Goal: Find specific page/section: Locate a particular part of the current website

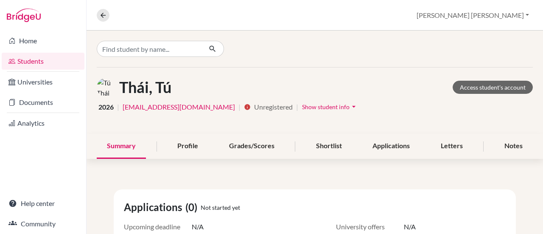
click at [7, 168] on div "Home Students Universities Documents Analytics Help center Community" at bounding box center [43, 132] width 86 height 203
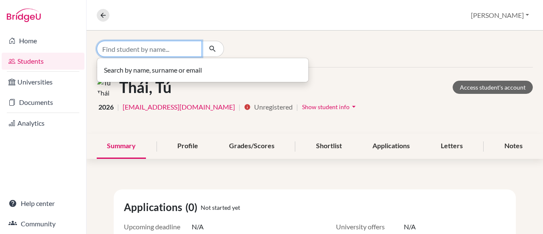
click at [166, 53] on input "Find student by name..." at bounding box center [149, 49] width 105 height 16
type input "phan"
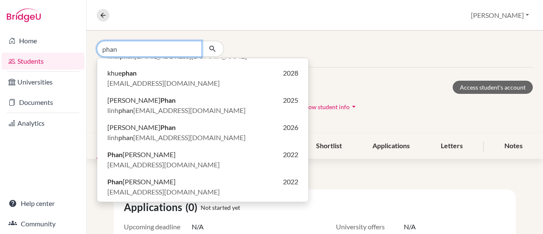
scroll to position [170, 0]
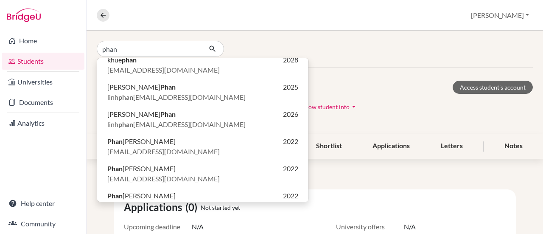
click at [371, 56] on div "[PERSON_NAME] 2027 dang phan [EMAIL_ADDRESS][DOMAIN_NAME] Đạt Phan 2026 [EMAIL_…" at bounding box center [315, 49] width 457 height 37
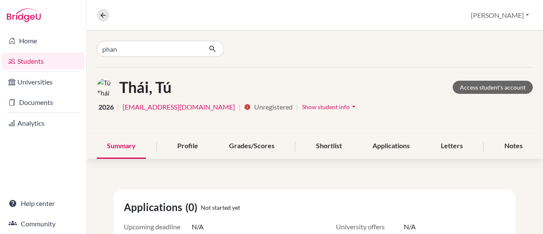
click at [42, 63] on link "Students" at bounding box center [43, 61] width 83 height 17
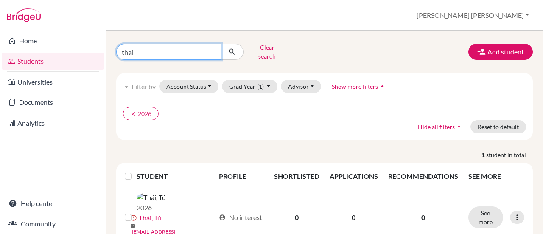
click at [213, 48] on input "thai" at bounding box center [168, 52] width 105 height 16
type input "[PERSON_NAME]"
click button "submit" at bounding box center [232, 52] width 23 height 16
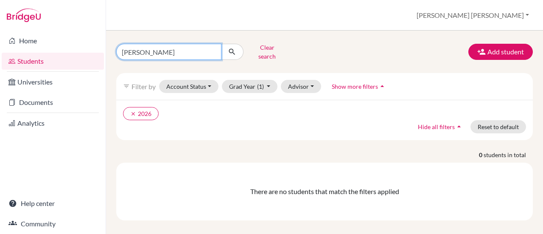
click at [211, 49] on input "[PERSON_NAME]" at bounding box center [168, 52] width 105 height 16
type input "[PERSON_NAME]"
click button "submit" at bounding box center [232, 52] width 23 height 16
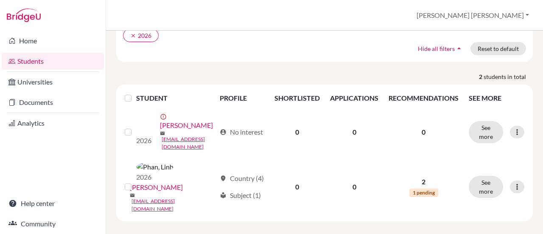
scroll to position [82, 0]
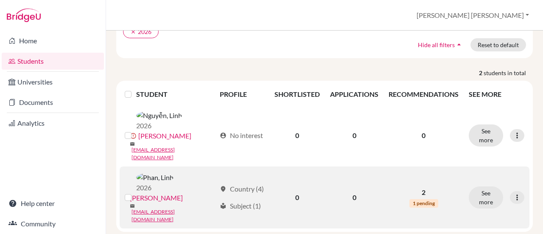
click at [182, 193] on link "[PERSON_NAME]" at bounding box center [156, 198] width 53 height 10
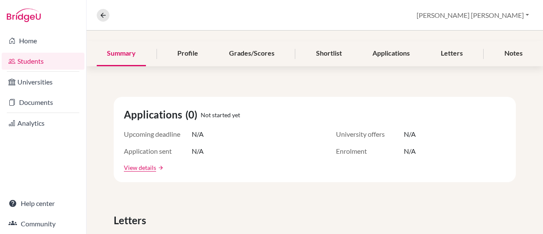
scroll to position [87, 0]
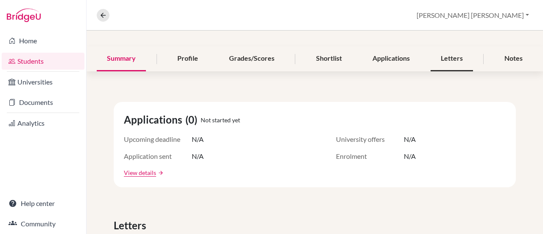
click at [440, 59] on div "Letters" at bounding box center [452, 58] width 42 height 25
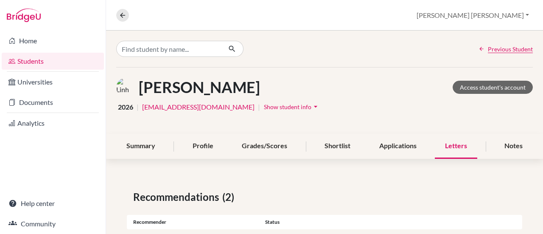
scroll to position [83, 0]
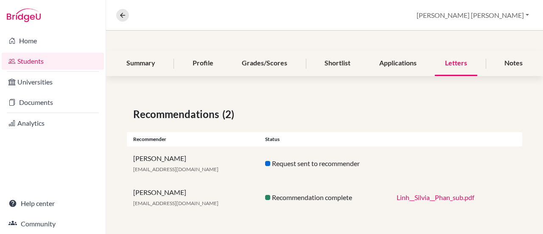
click at [411, 197] on link "Linh__Silvia__Phan_sub.pdf" at bounding box center [436, 197] width 78 height 8
